Goal: Navigation & Orientation: Understand site structure

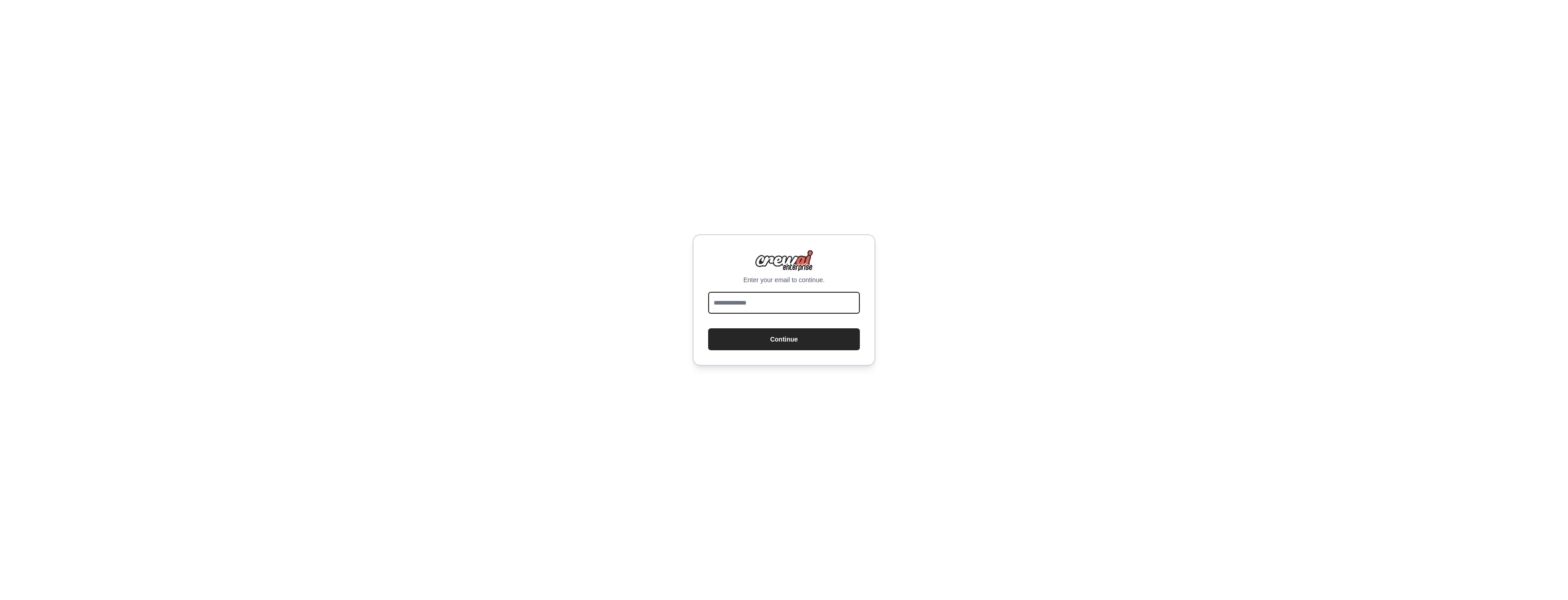
click at [769, 309] on input "email" at bounding box center [783, 303] width 152 height 22
type input "**********"
click at [759, 343] on button "Continue" at bounding box center [783, 340] width 152 height 22
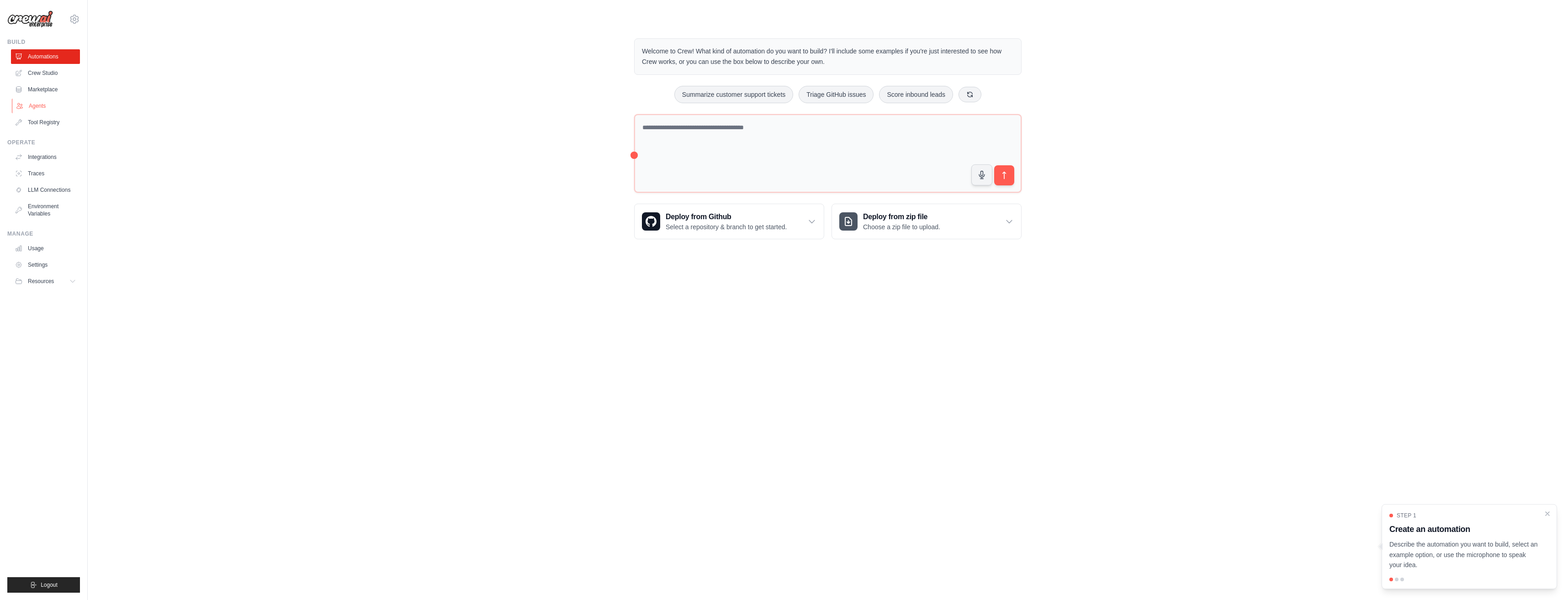
click at [40, 113] on link "Agents" at bounding box center [46, 106] width 69 height 15
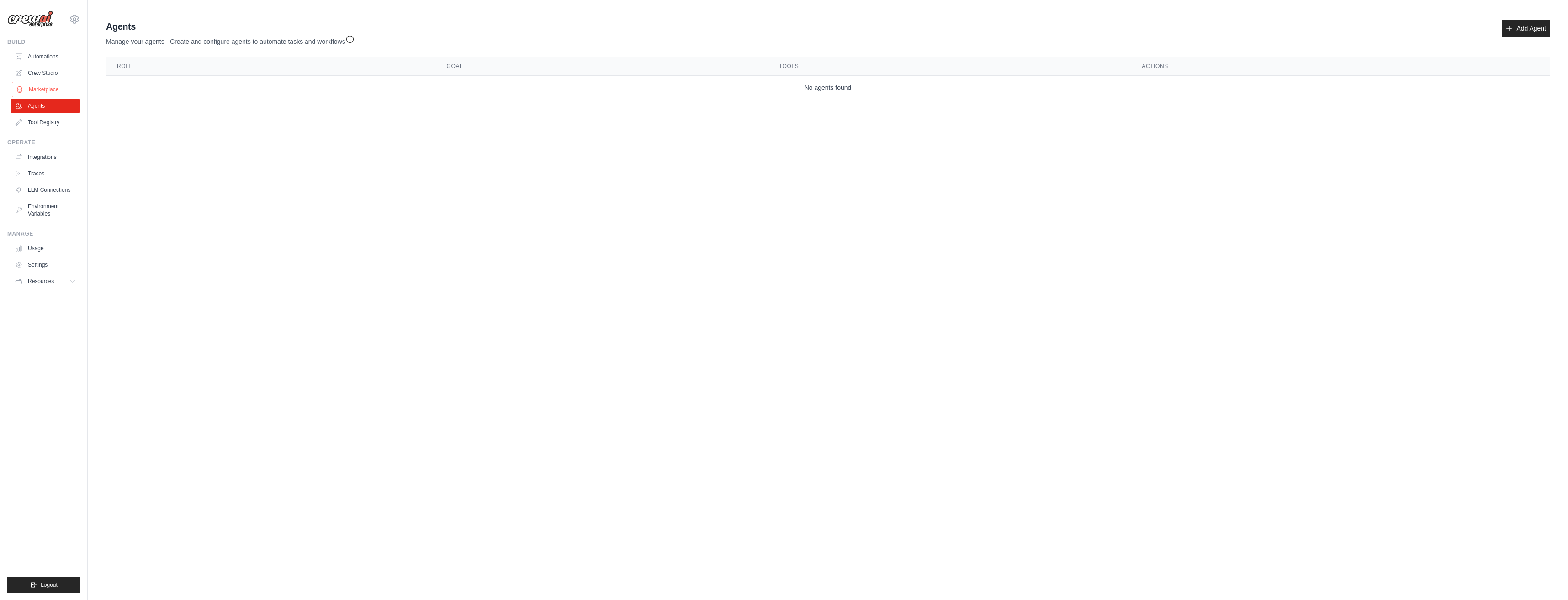
click at [47, 88] on link "Marketplace" at bounding box center [46, 89] width 69 height 15
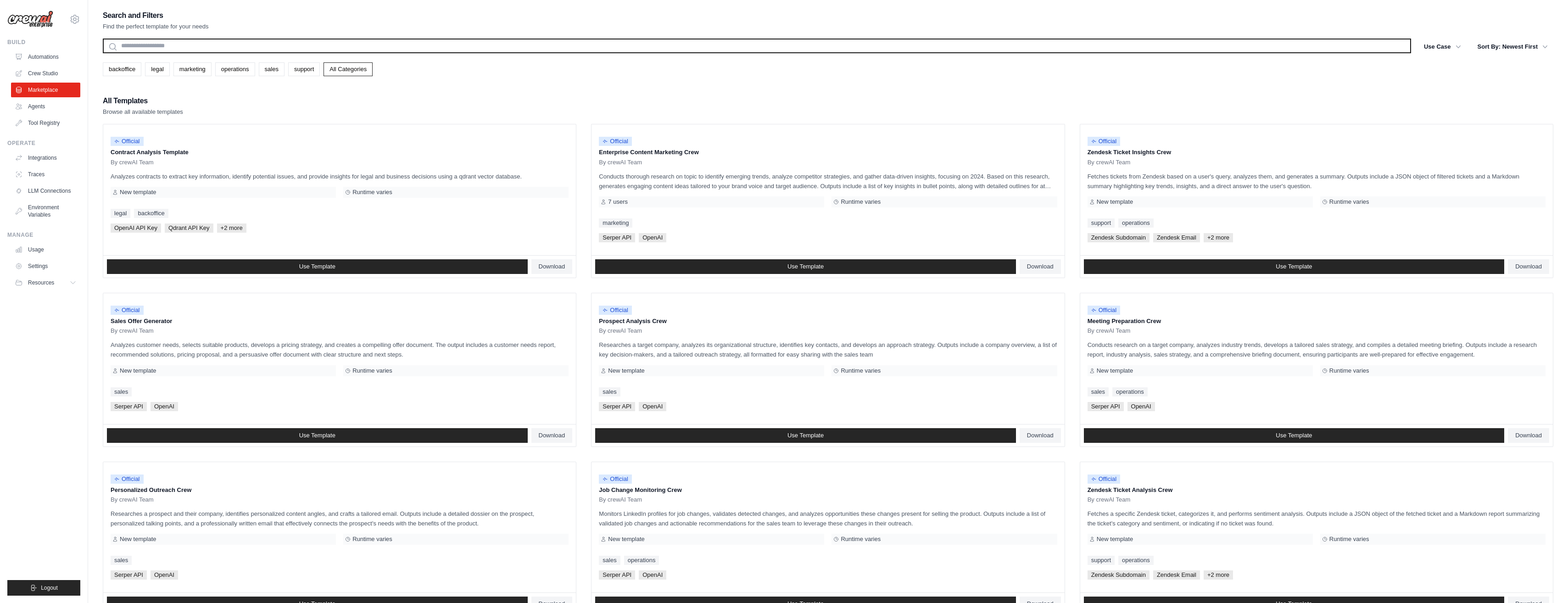
click at [206, 51] on input "text" at bounding box center [757, 46] width 1308 height 15
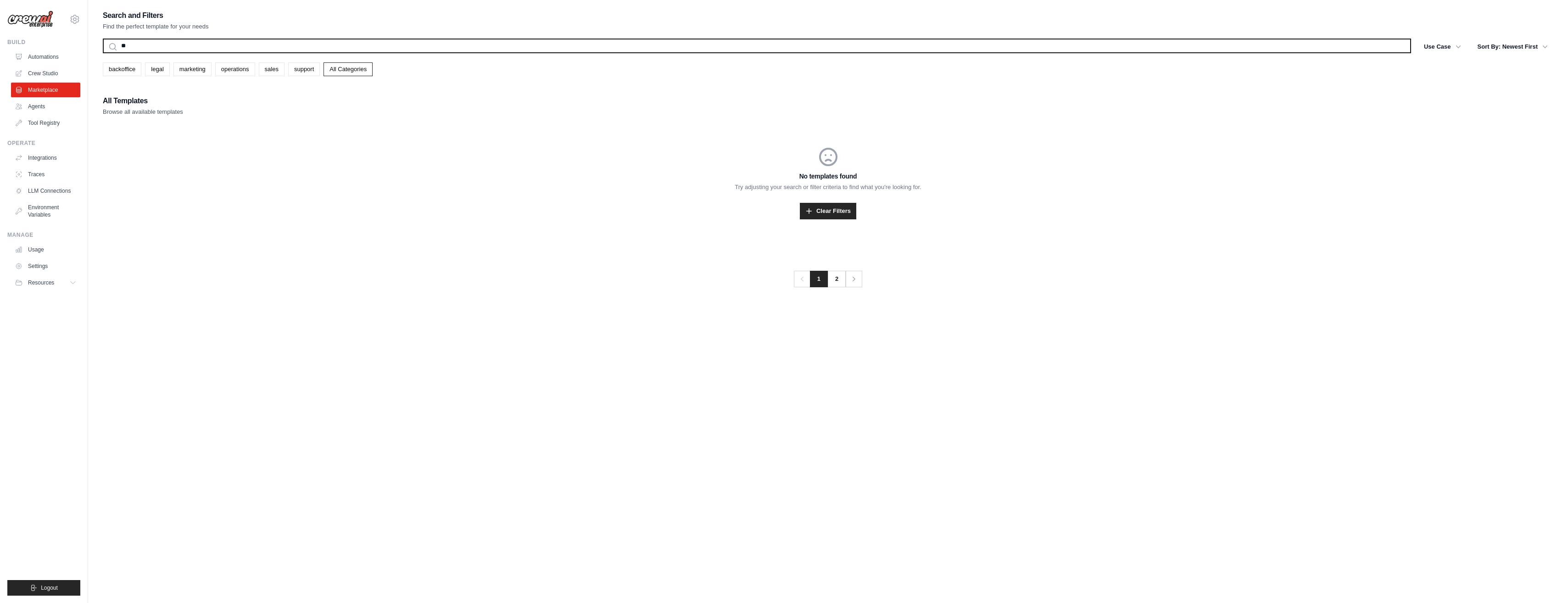
type input "*"
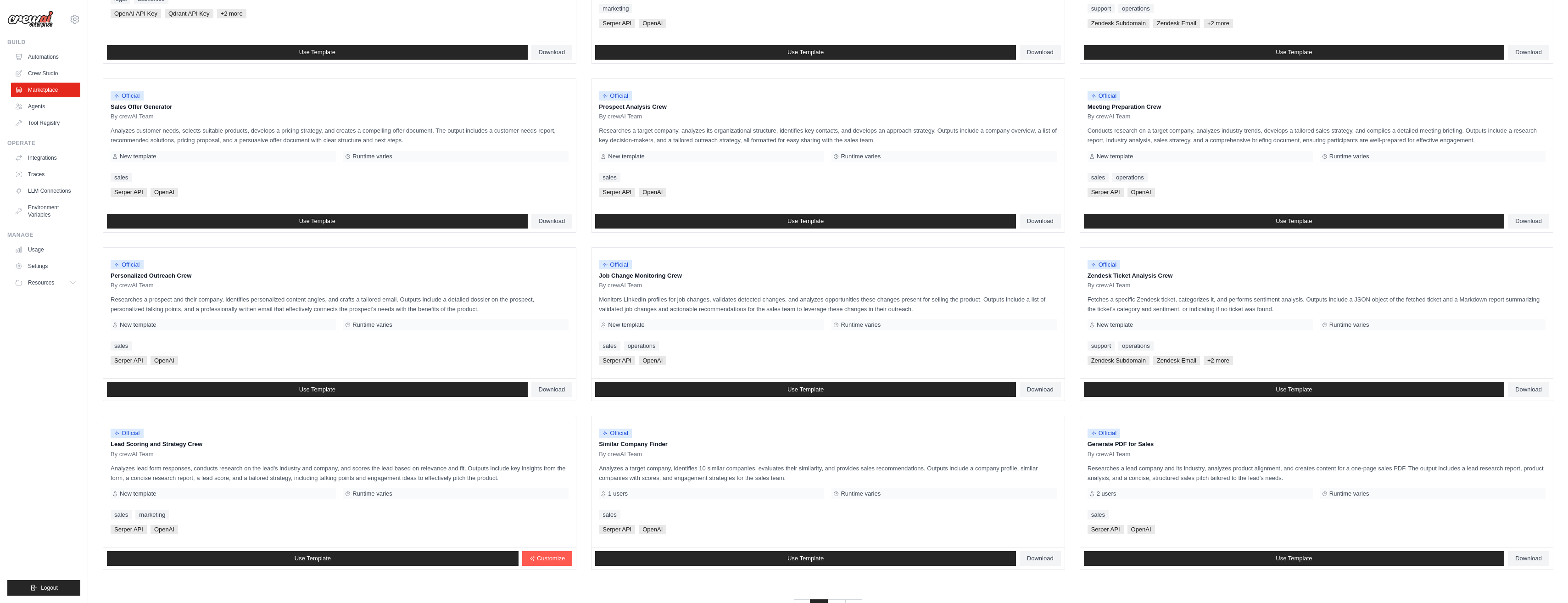
scroll to position [248, 0]
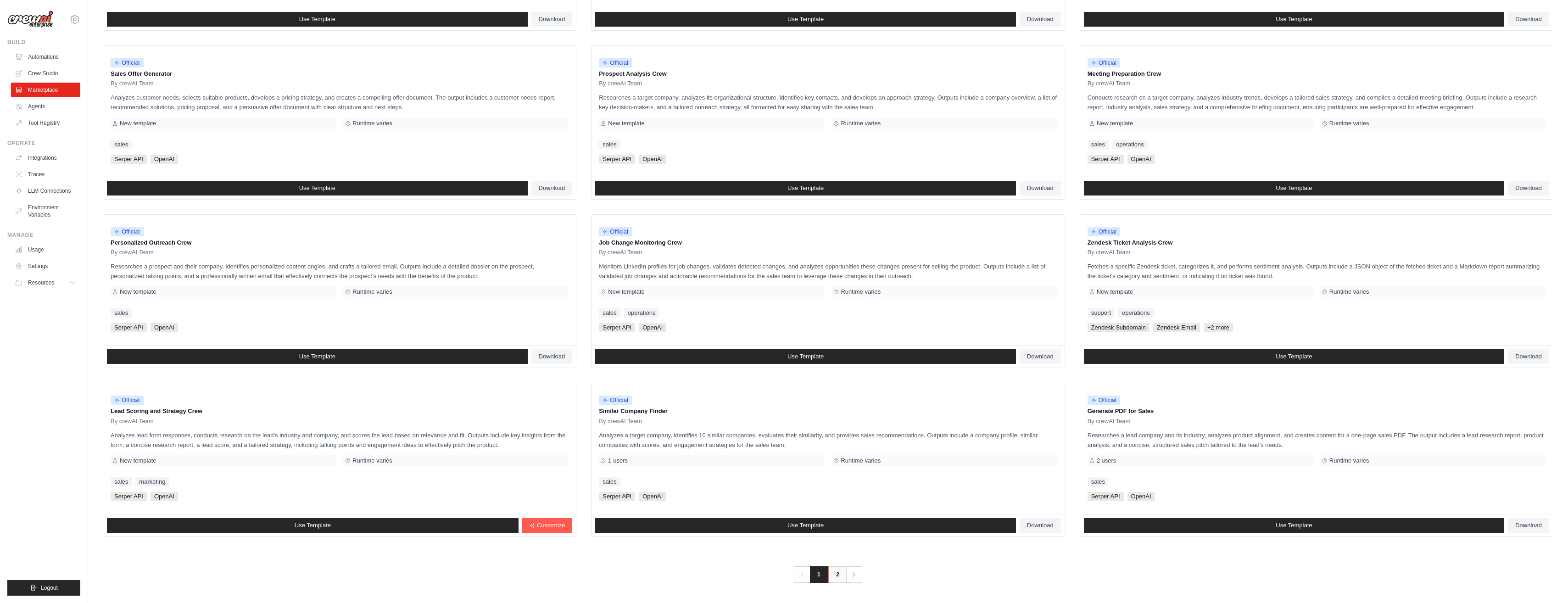
click at [837, 572] on link "2" at bounding box center [837, 574] width 18 height 17
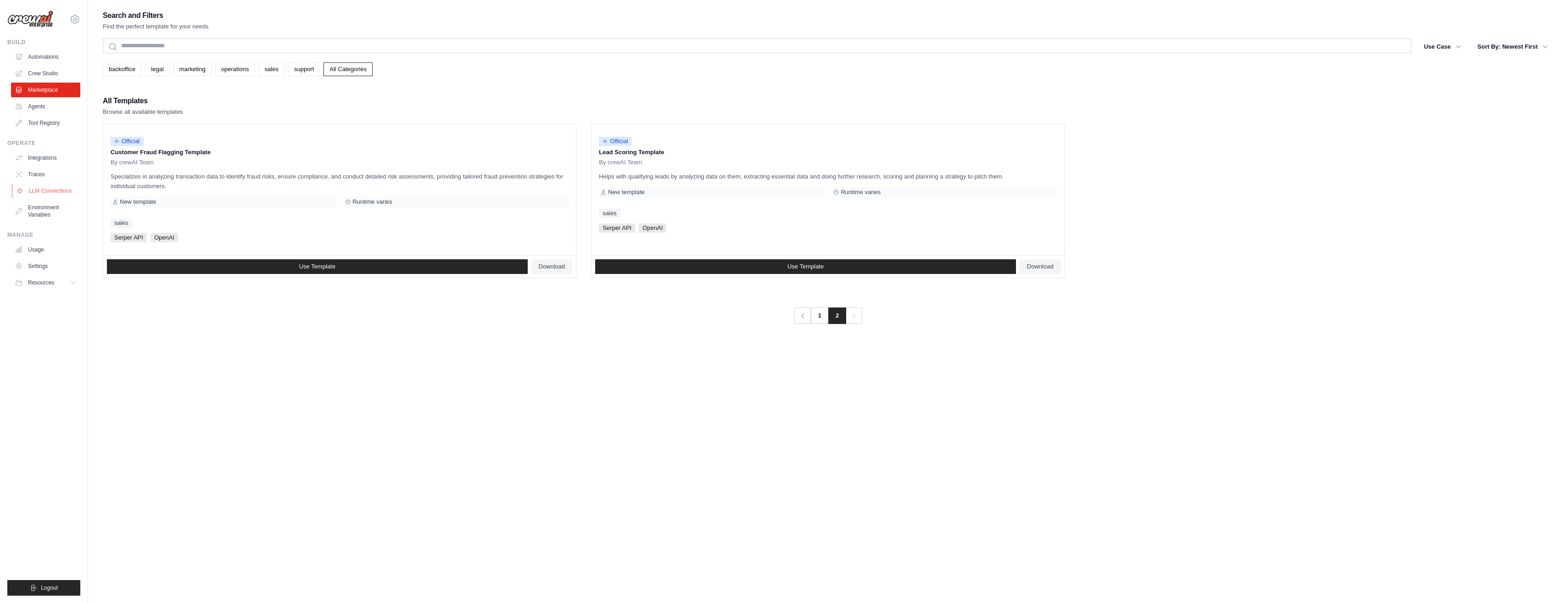
click at [61, 194] on link "LLM Connections" at bounding box center [46, 191] width 69 height 15
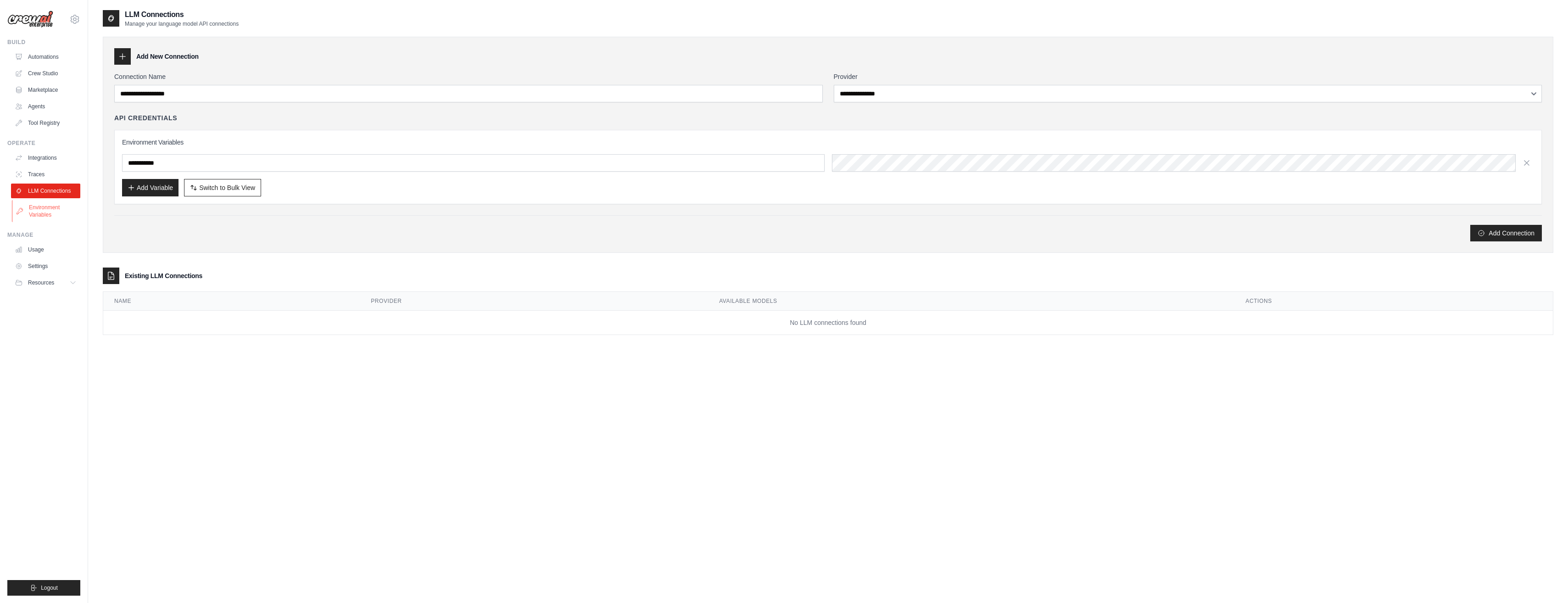
click at [65, 205] on link "Environment Variables" at bounding box center [46, 211] width 69 height 22
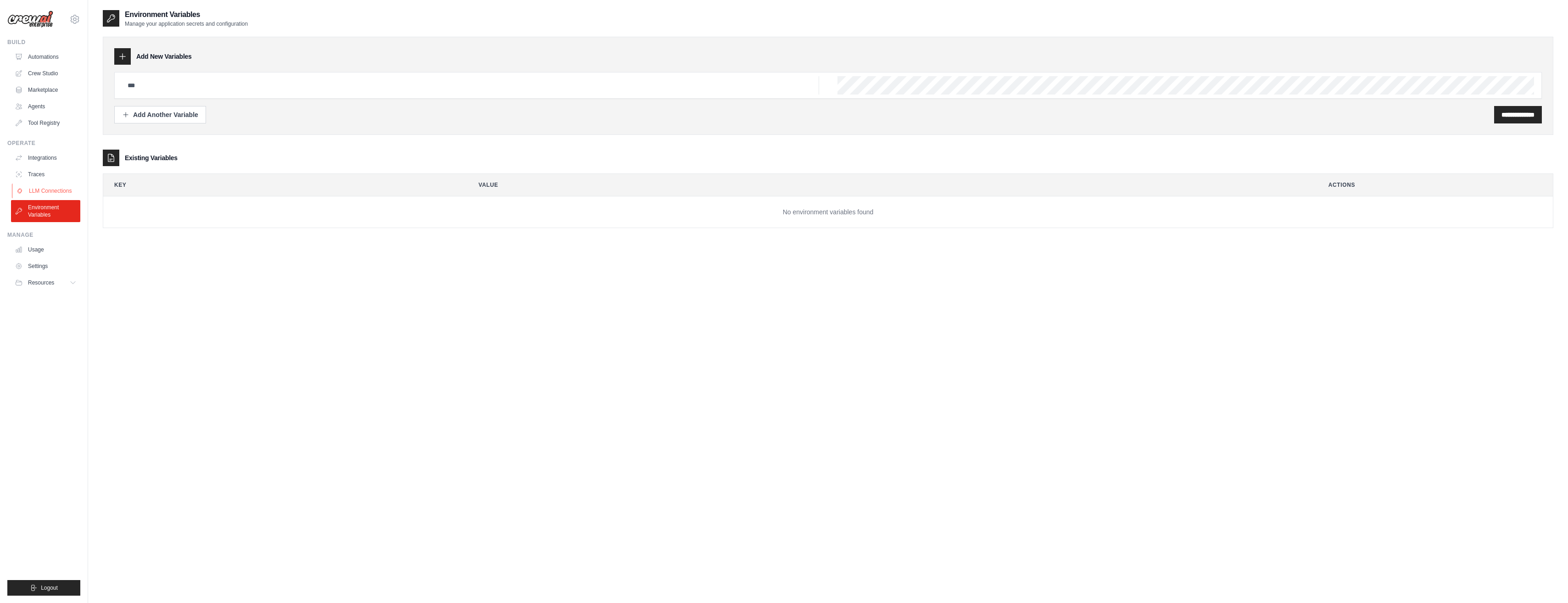
click at [56, 193] on link "LLM Connections" at bounding box center [46, 191] width 69 height 15
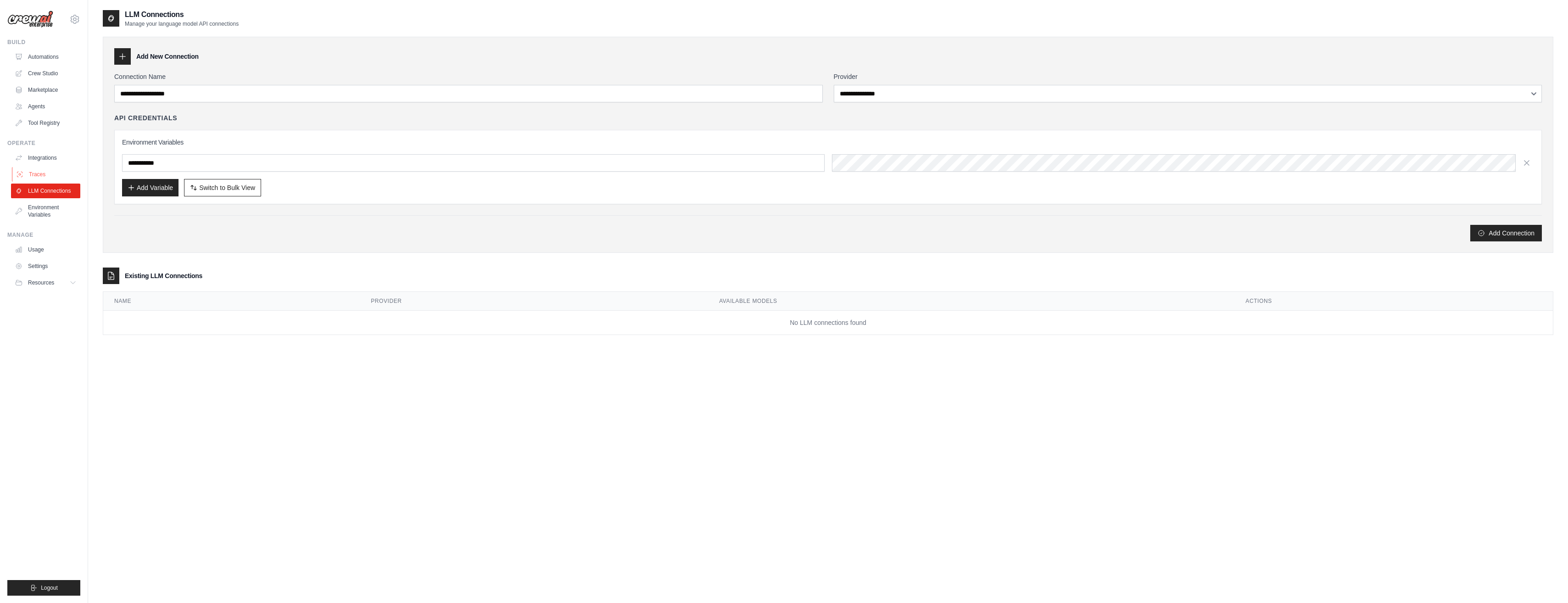
click at [43, 176] on link "Traces" at bounding box center [46, 174] width 69 height 15
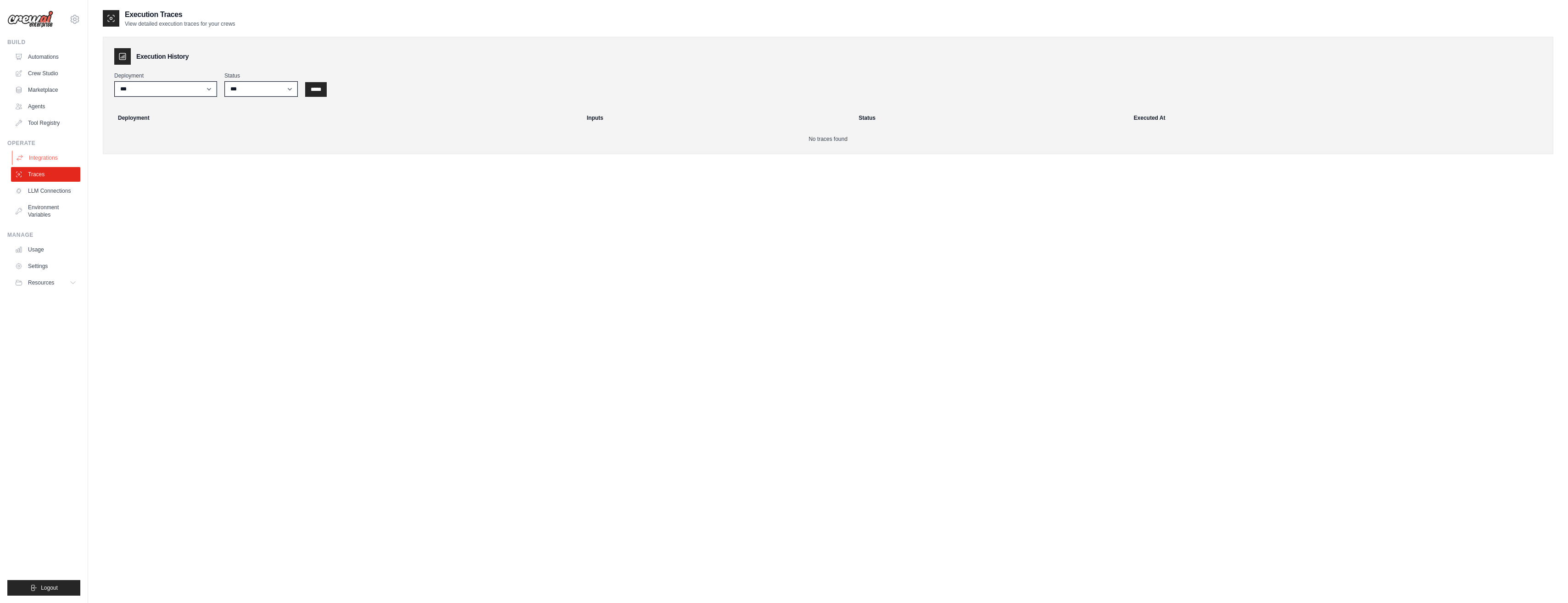
click at [58, 160] on link "Integrations" at bounding box center [46, 158] width 69 height 15
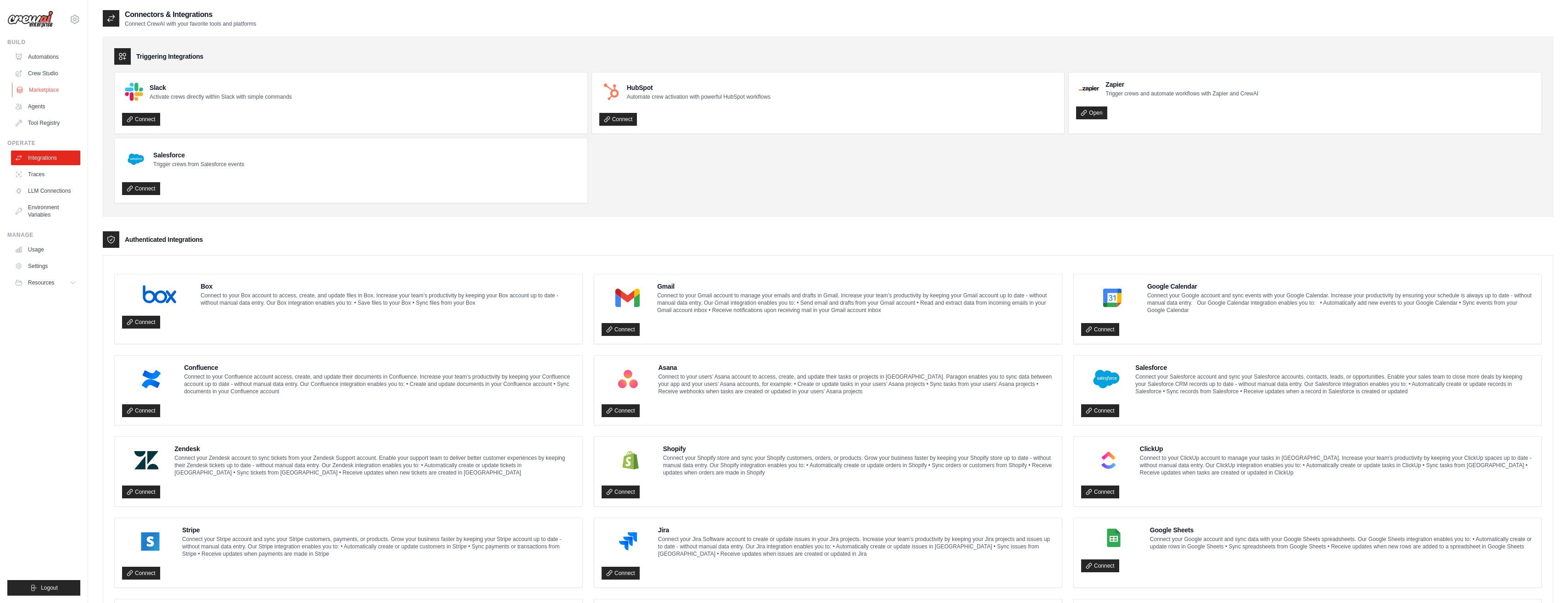
click at [65, 86] on link "Marketplace" at bounding box center [46, 90] width 69 height 15
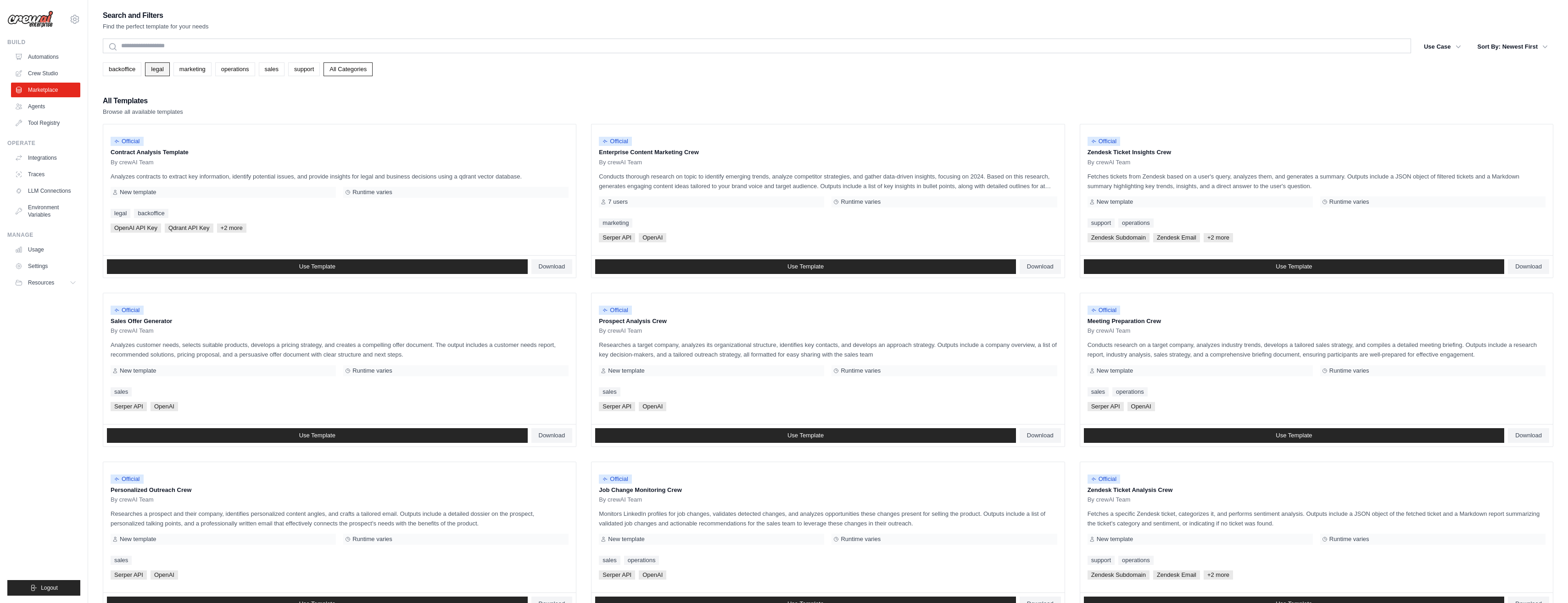
click at [159, 70] on link "legal" at bounding box center [157, 69] width 24 height 14
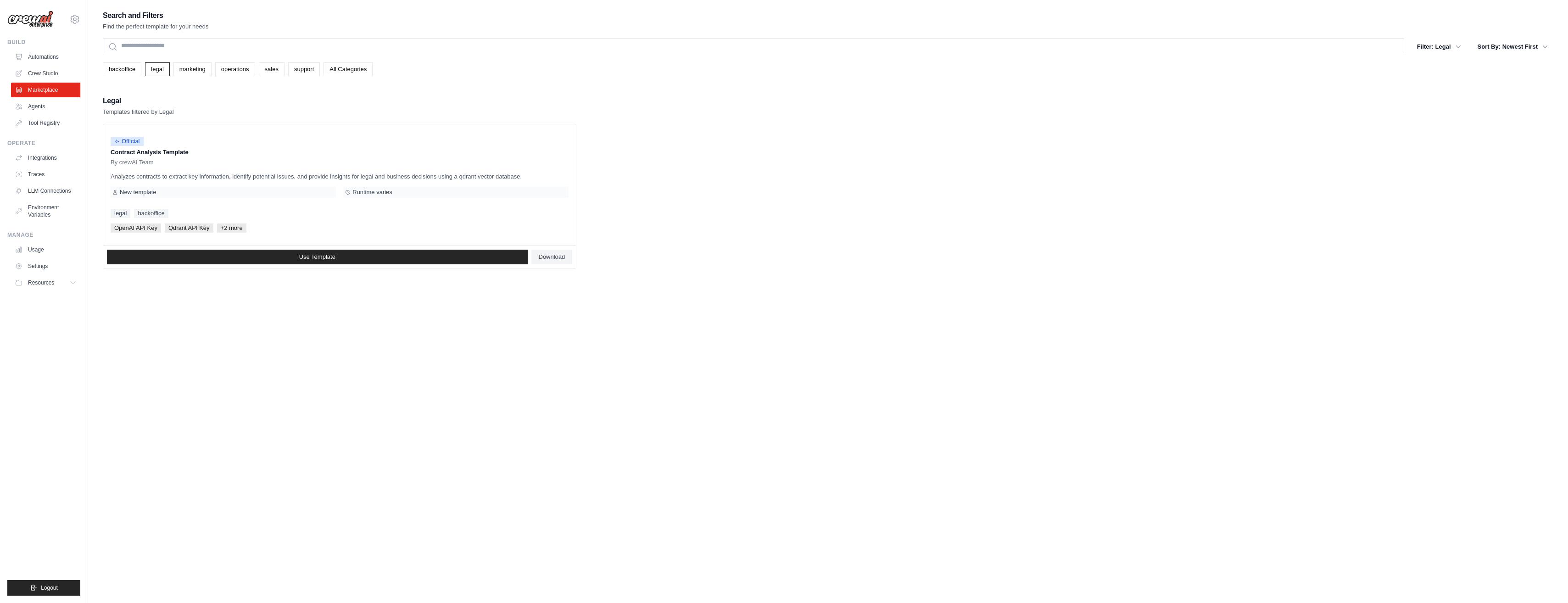
click at [352, 69] on link "All Categories" at bounding box center [348, 69] width 49 height 14
